Goal: Find specific page/section: Find specific page/section

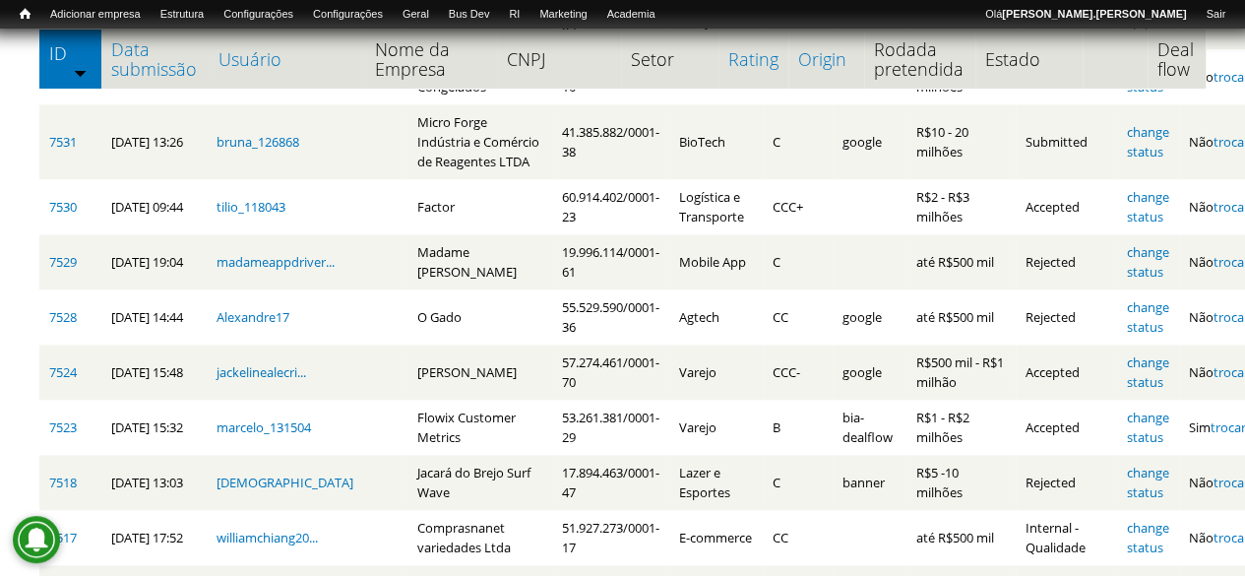
scroll to position [1378, 0]
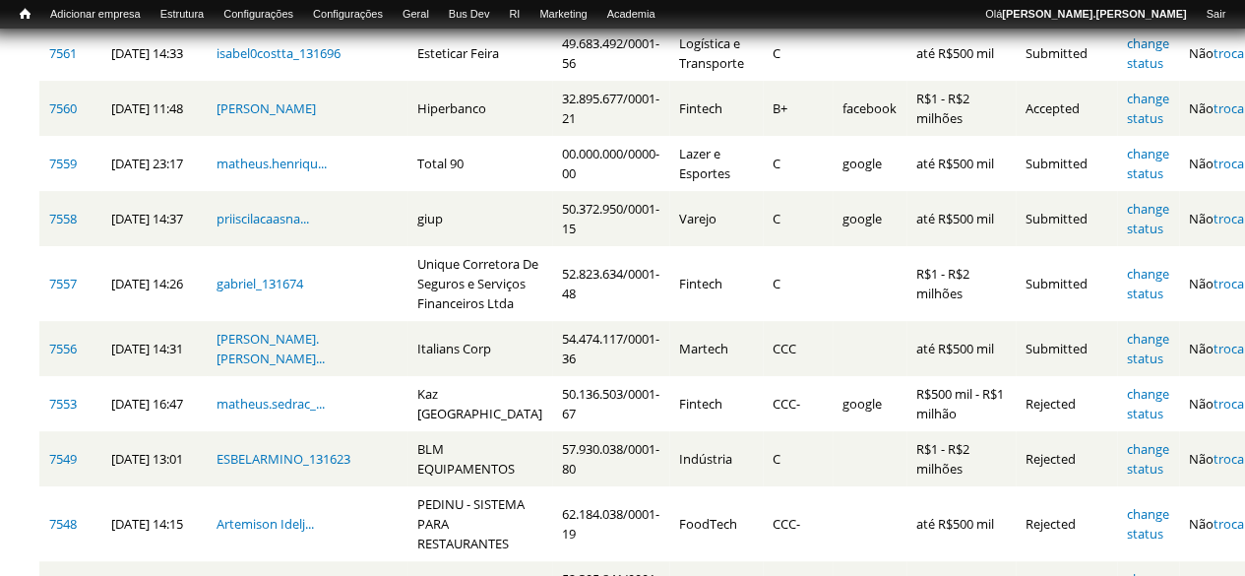
scroll to position [167, 0]
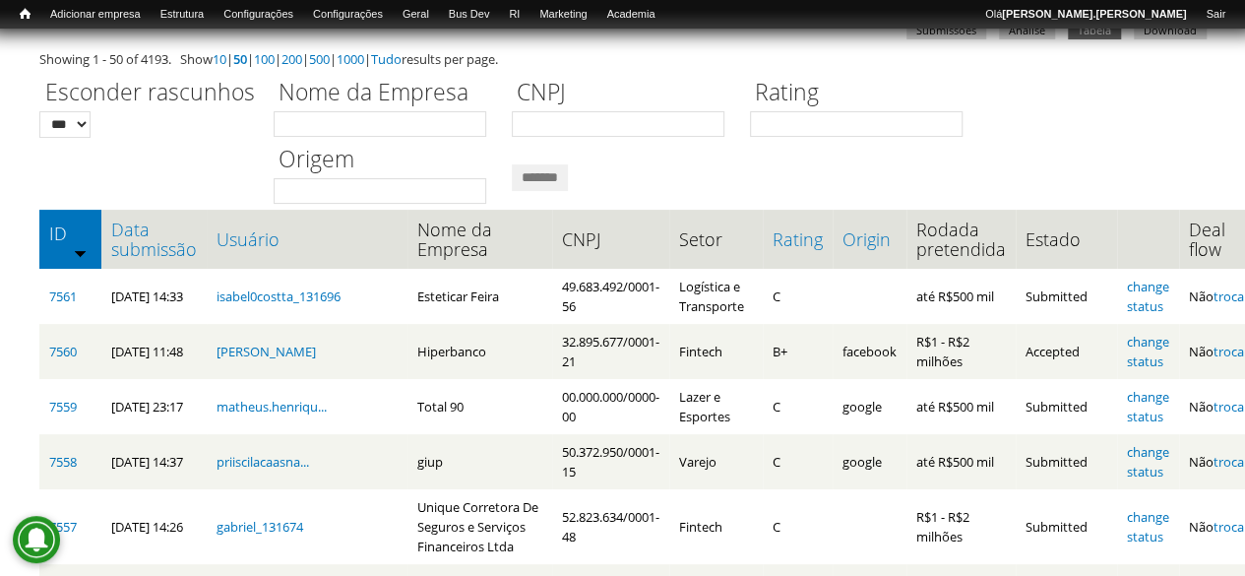
scroll to position [167, 0]
